Goal: Task Accomplishment & Management: Complete application form

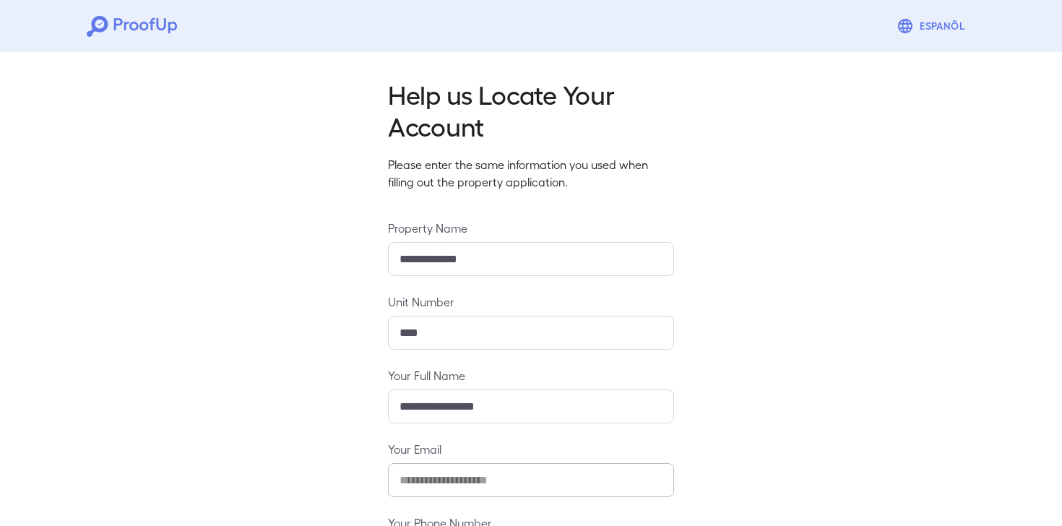
scroll to position [129, 0]
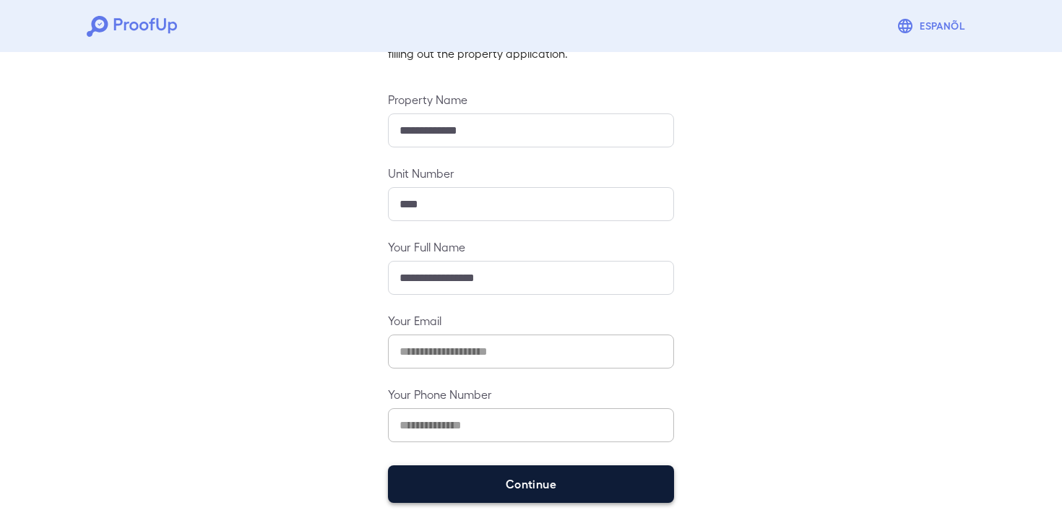
click at [441, 484] on button "Continue" at bounding box center [531, 484] width 286 height 38
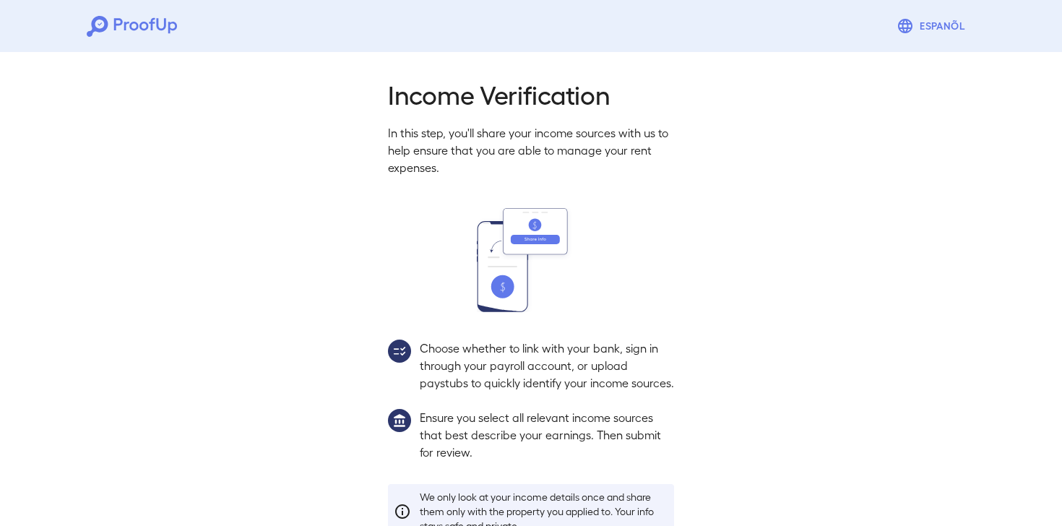
scroll to position [108, 0]
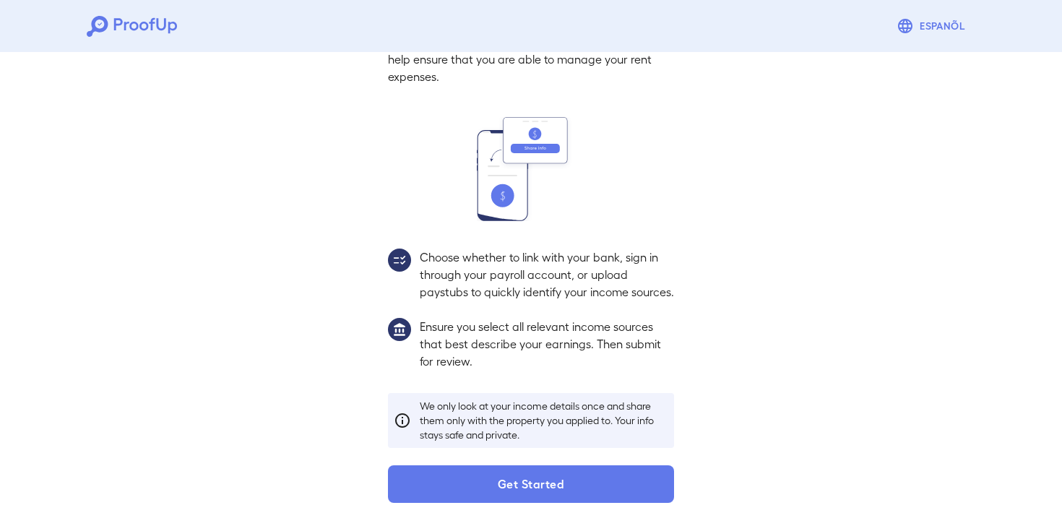
click at [441, 485] on button "Get Started" at bounding box center [531, 484] width 286 height 38
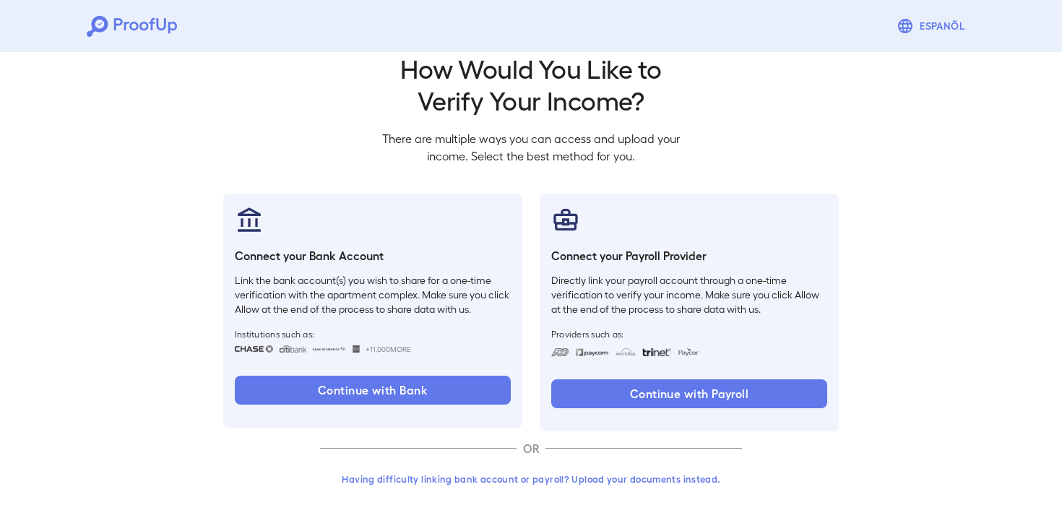
scroll to position [26, 0]
click at [472, 482] on button "Having difficulty linking bank account or payroll? Upload your documents instea…" at bounding box center [531, 479] width 422 height 26
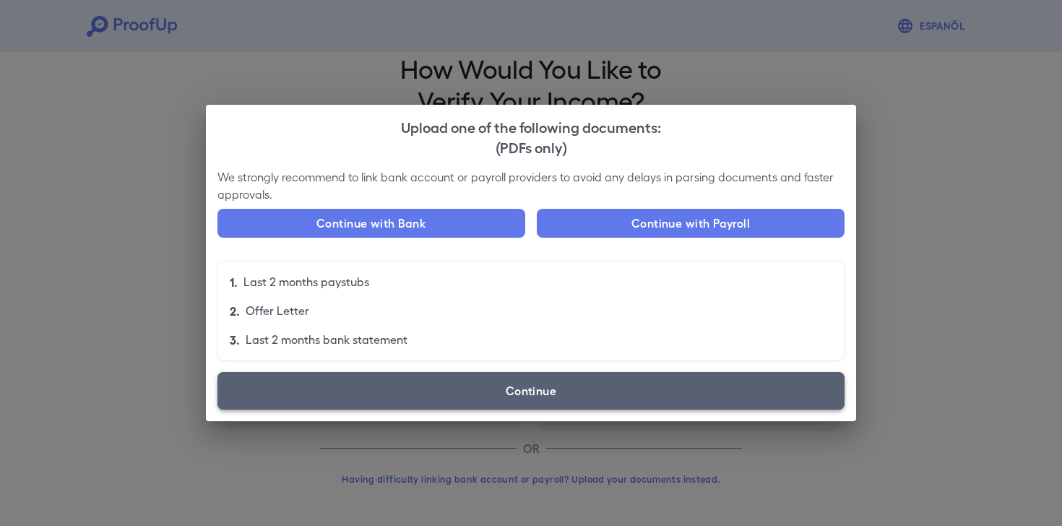
click at [545, 381] on label "Continue" at bounding box center [530, 391] width 627 height 38
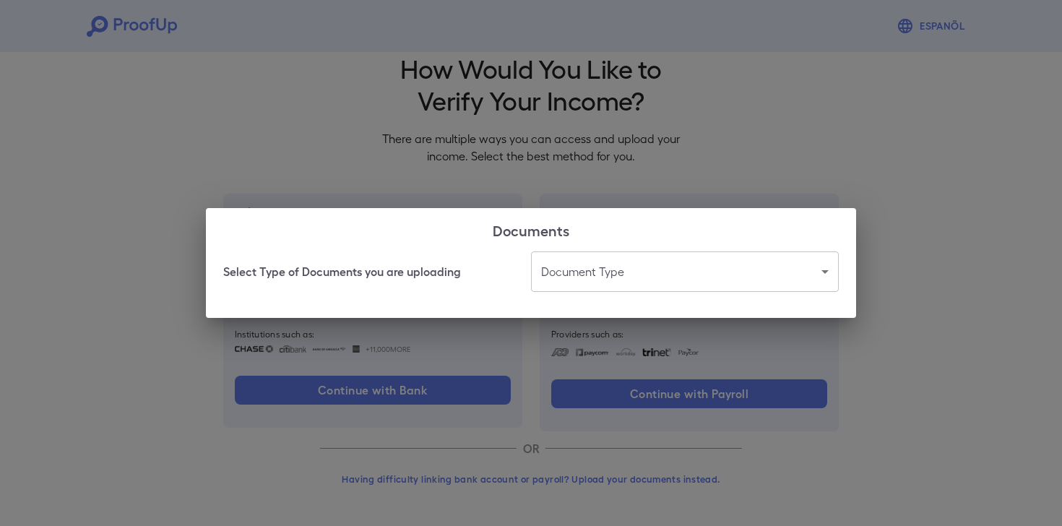
click at [623, 259] on body "Espanõl Go back How Would You Like to Verify Your Income? There are multiple wa…" at bounding box center [531, 250] width 1062 height 552
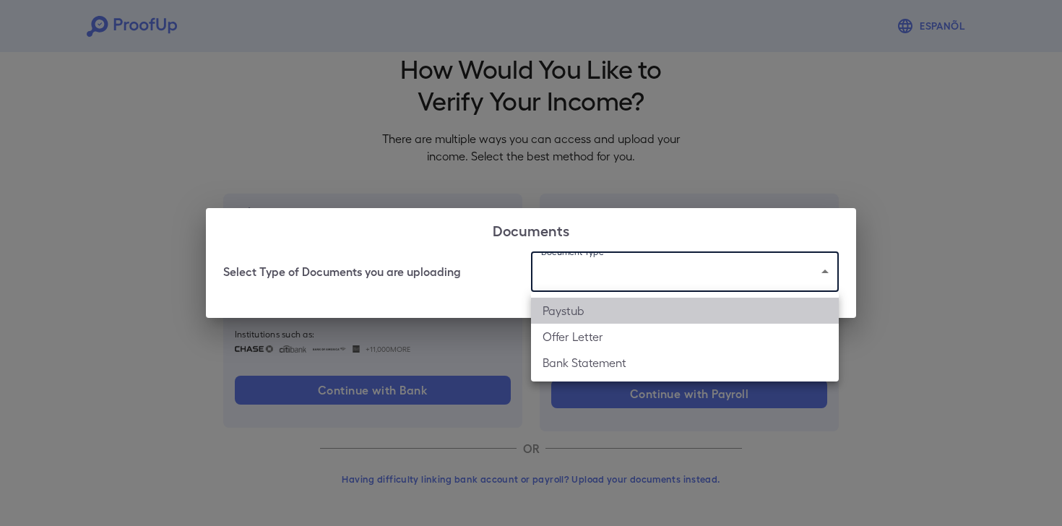
click at [600, 312] on li "Paystub" at bounding box center [685, 311] width 308 height 26
type input "*******"
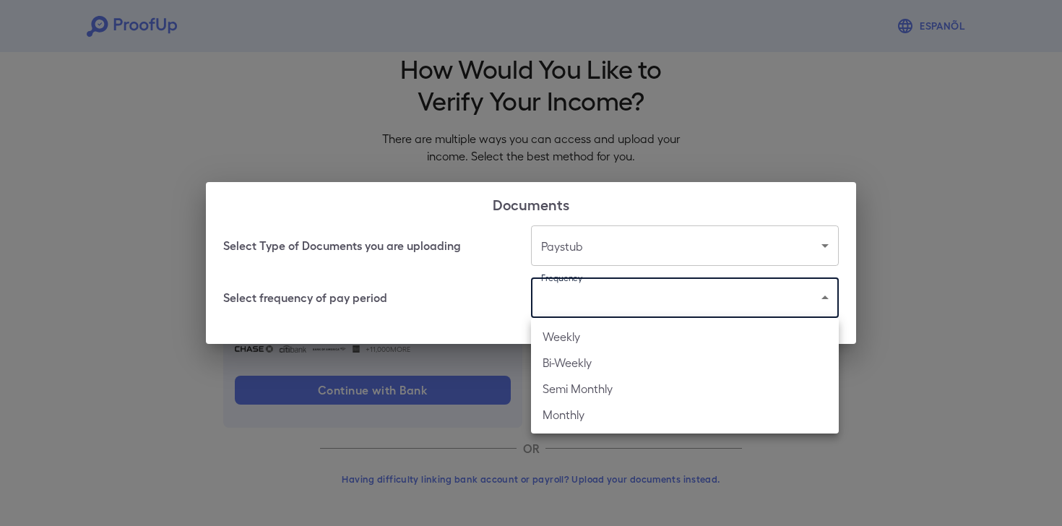
click at [600, 310] on body "Espanõl Go back How Would You Like to Verify Your Income? There are multiple wa…" at bounding box center [531, 250] width 1062 height 552
click at [579, 368] on li "Bi-Weekly" at bounding box center [685, 363] width 308 height 26
type input "*********"
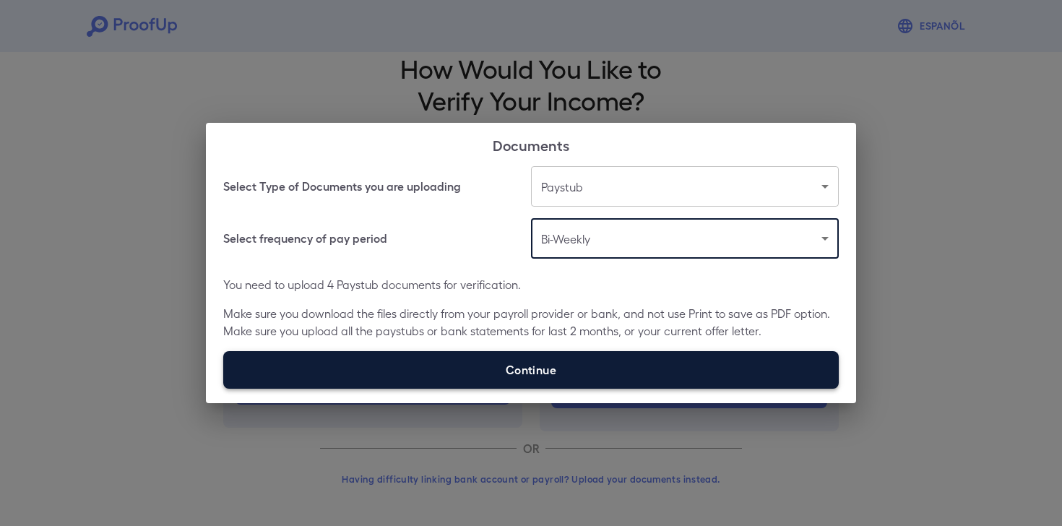
click at [569, 379] on label "Continue" at bounding box center [530, 370] width 615 height 38
click at [224, 388] on input "Continue" at bounding box center [223, 388] width 1 height 1
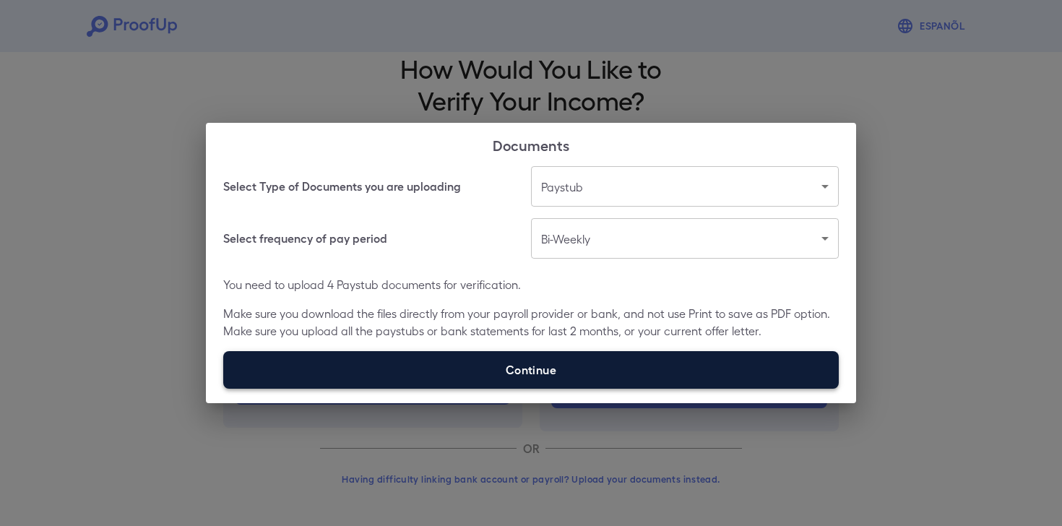
type input "**********"
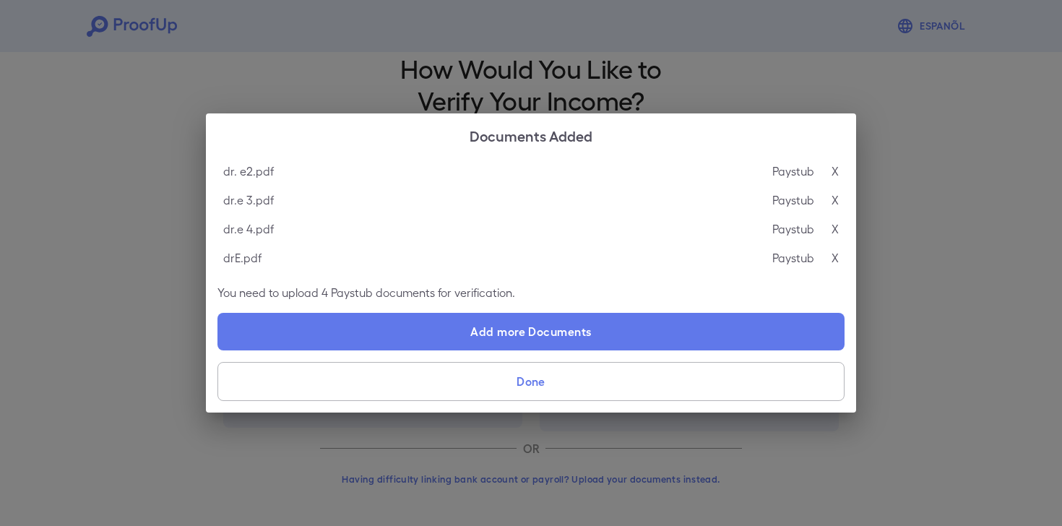
click at [599, 394] on button "Done" at bounding box center [530, 381] width 627 height 39
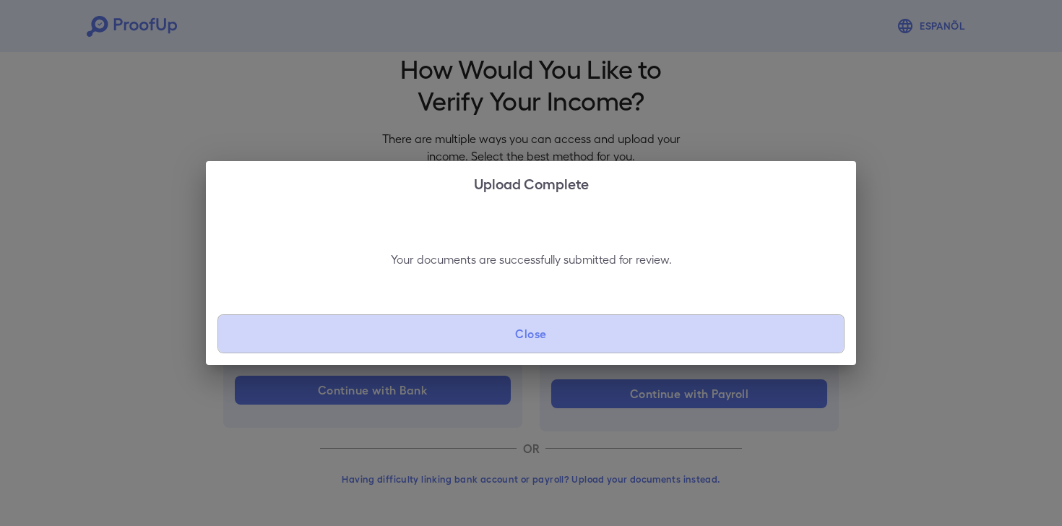
click at [566, 337] on button "Close" at bounding box center [530, 333] width 627 height 39
